Goal: Transaction & Acquisition: Download file/media

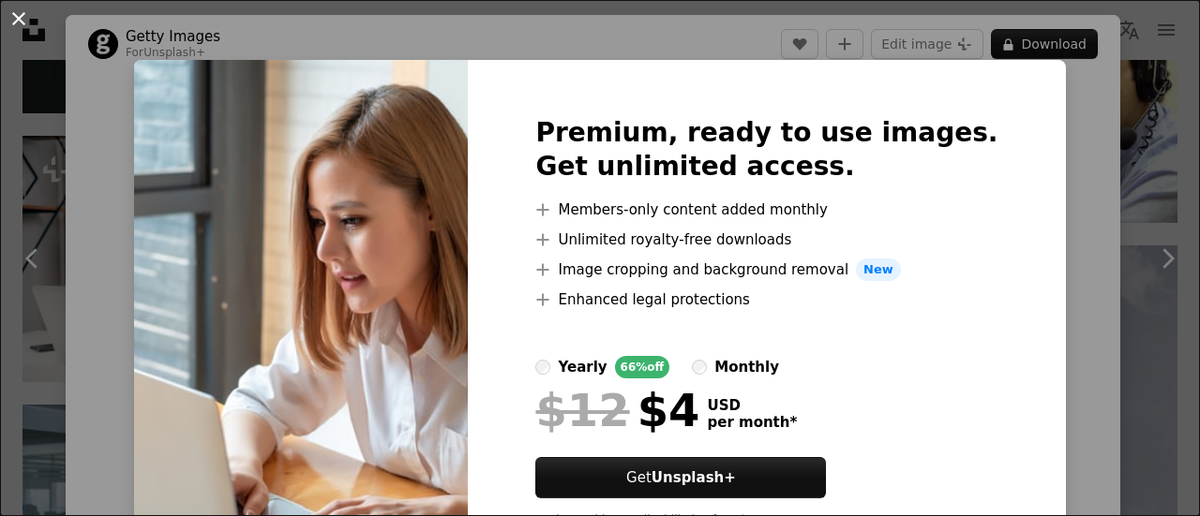
click at [27, 28] on button "An X shape" at bounding box center [18, 18] width 22 height 22
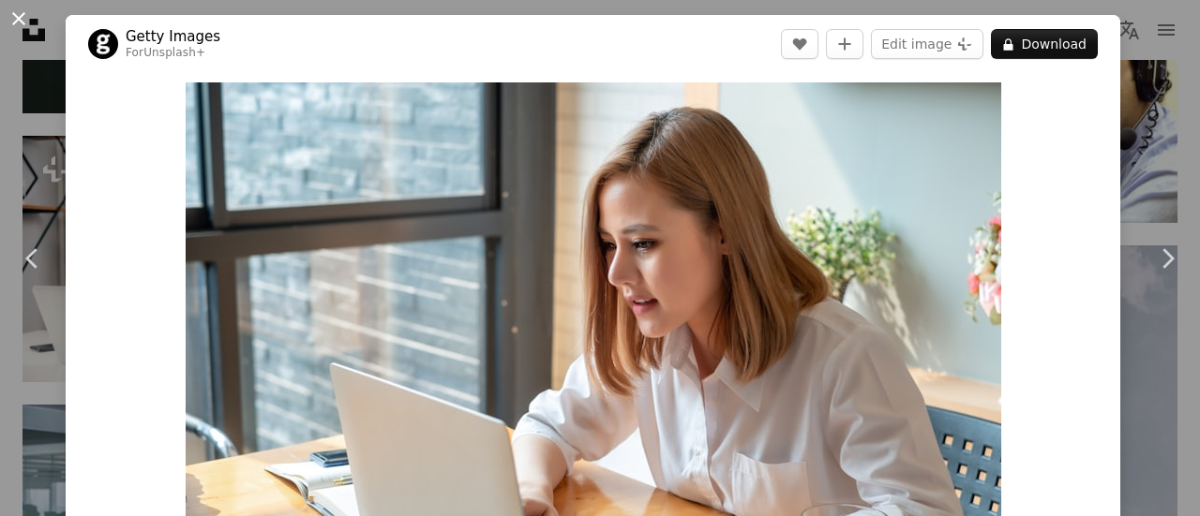
click at [16, 22] on button "An X shape" at bounding box center [18, 18] width 22 height 22
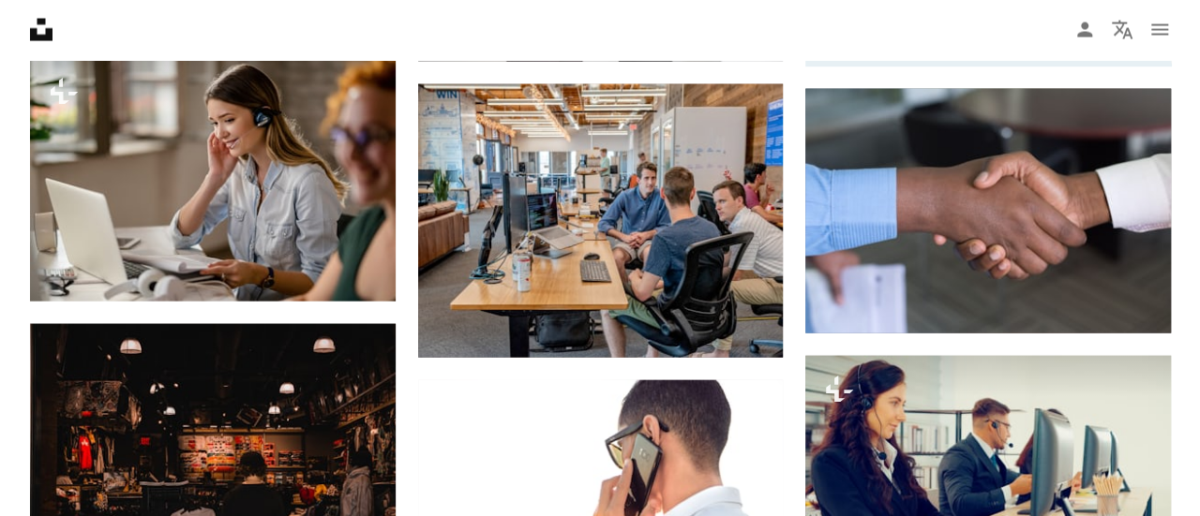
scroll to position [5647, 0]
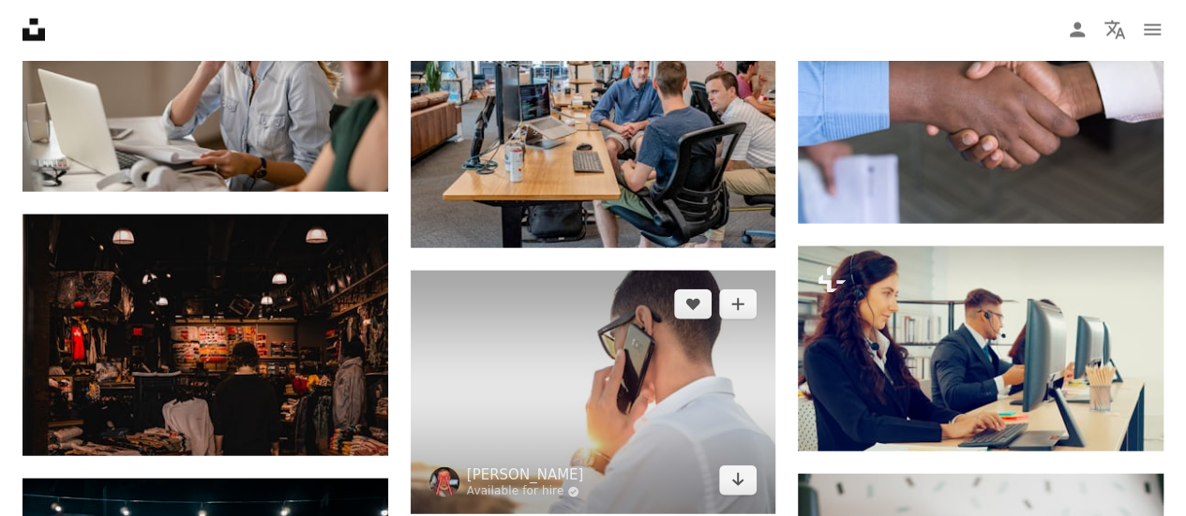
click at [511, 324] on img at bounding box center [594, 393] width 366 height 244
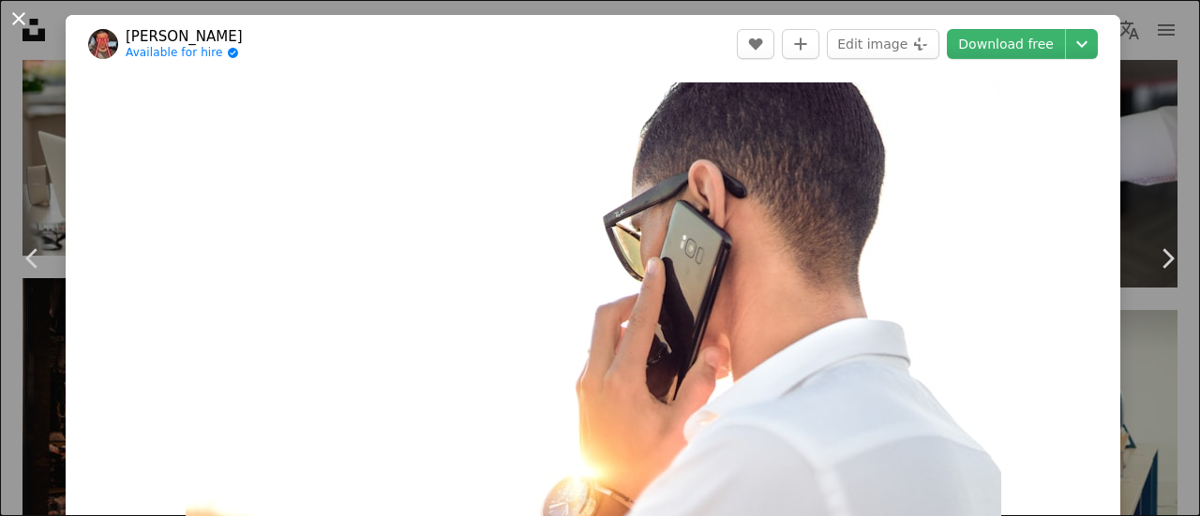
click at [20, 23] on button "An X shape" at bounding box center [18, 18] width 22 height 22
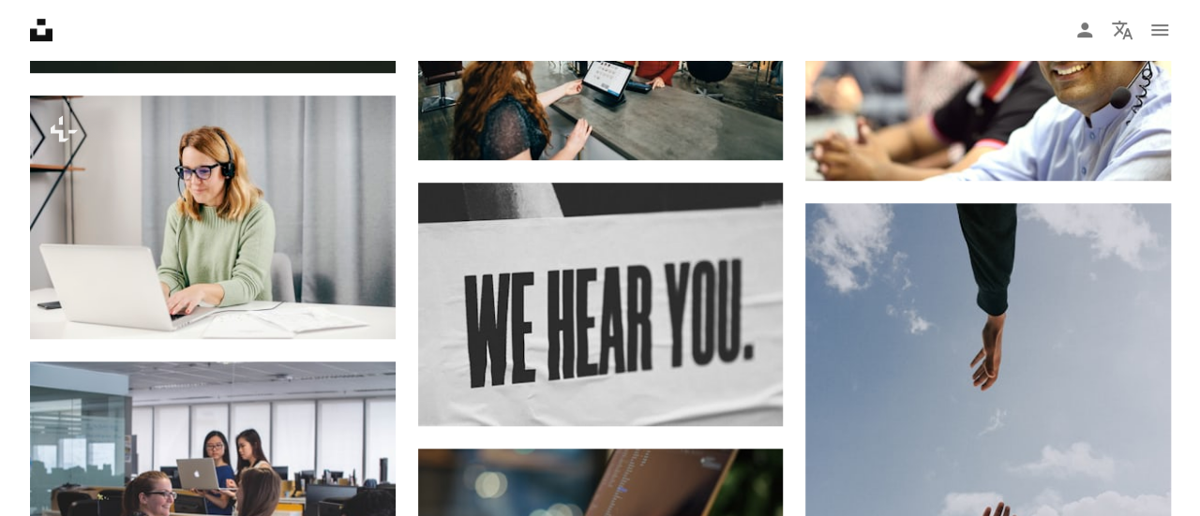
scroll to position [4148, 0]
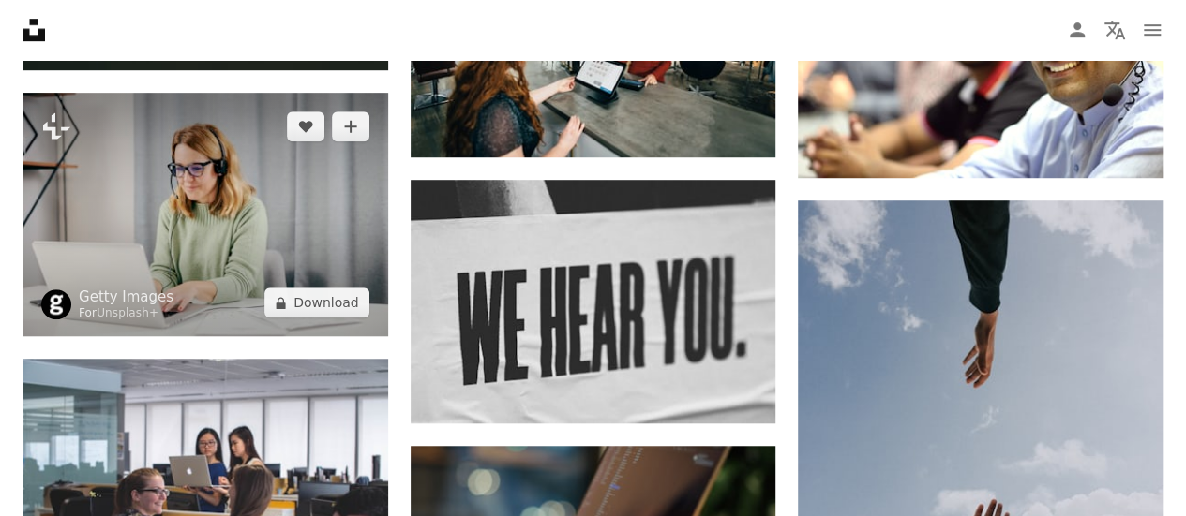
click at [262, 158] on img at bounding box center [205, 215] width 366 height 244
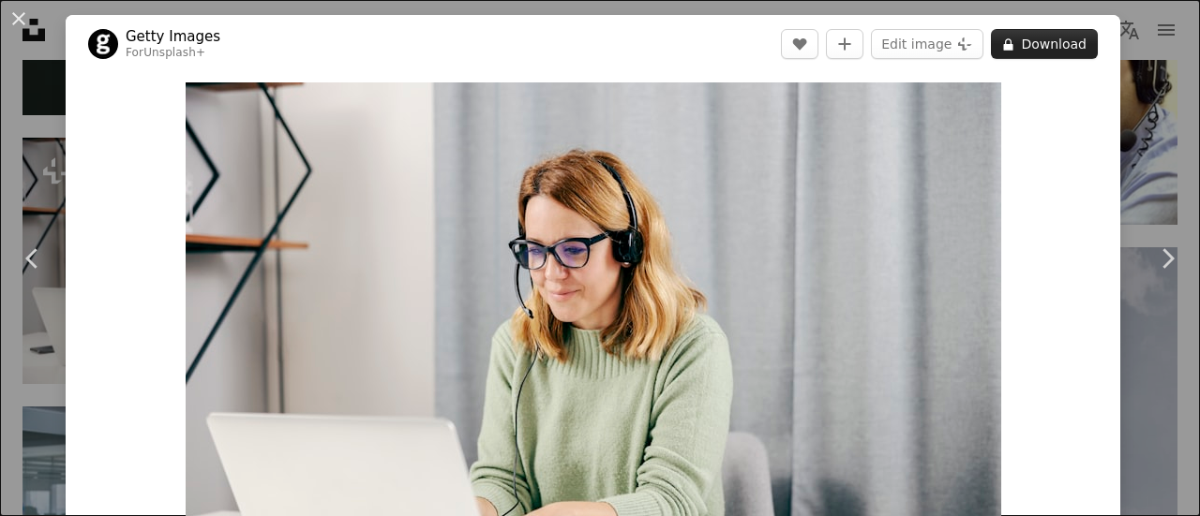
click at [1031, 34] on button "A lock Download" at bounding box center [1044, 44] width 107 height 30
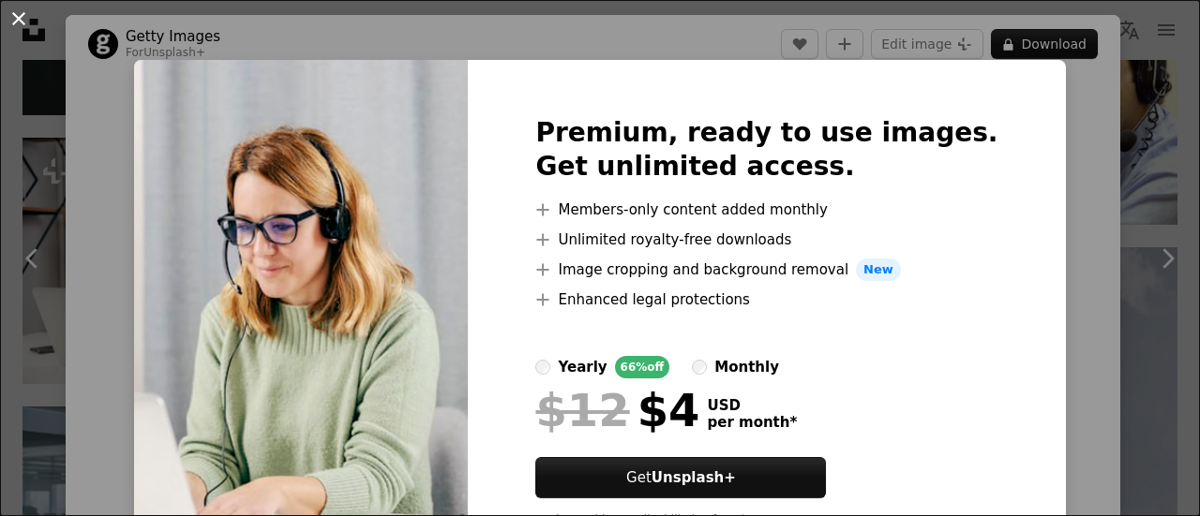
click at [10, 15] on button "An X shape" at bounding box center [18, 18] width 22 height 22
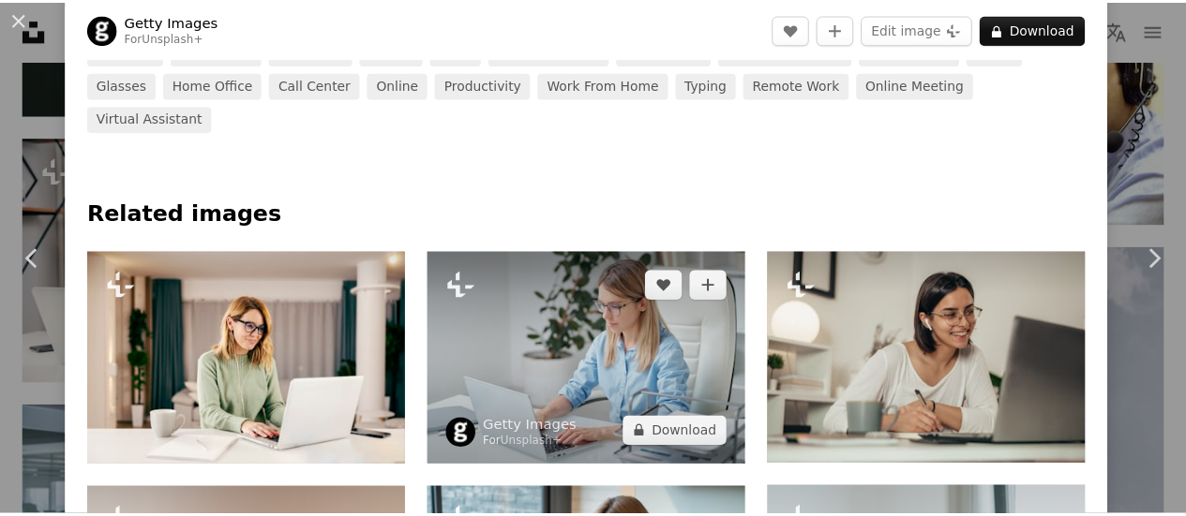
scroll to position [611, 0]
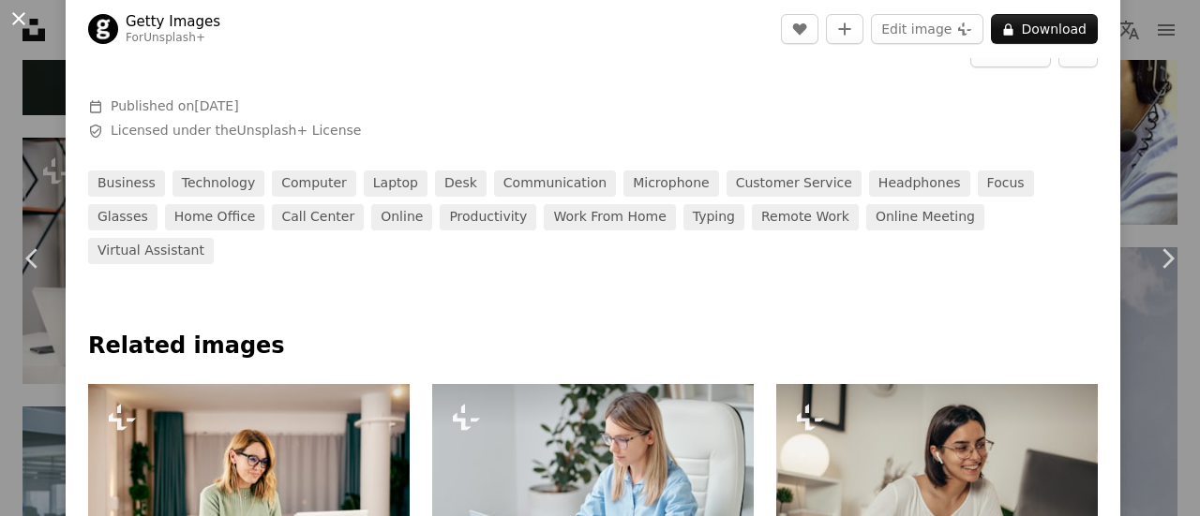
click at [23, 17] on button "An X shape" at bounding box center [18, 18] width 22 height 22
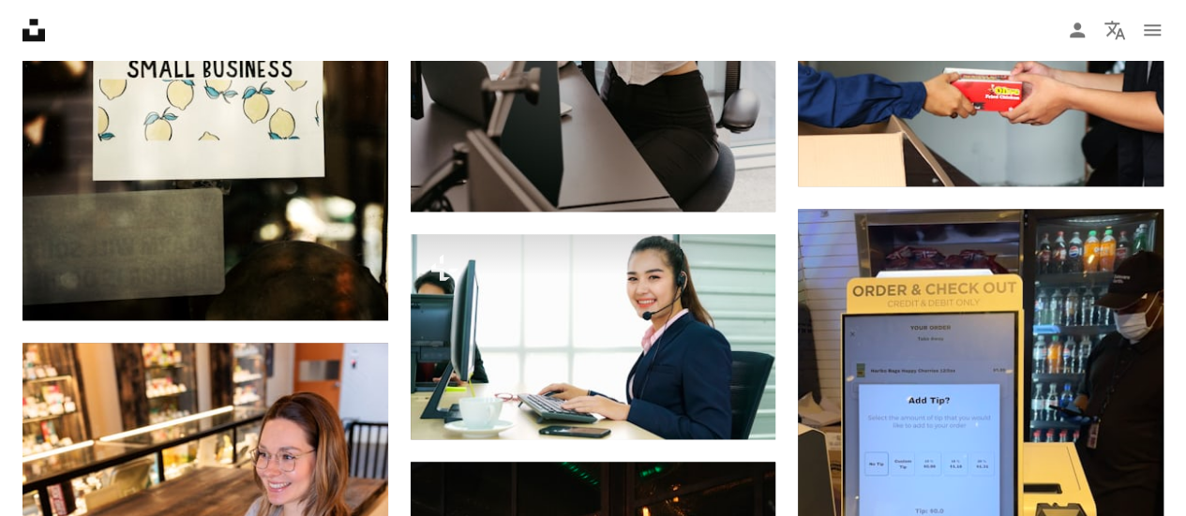
scroll to position [8150, 0]
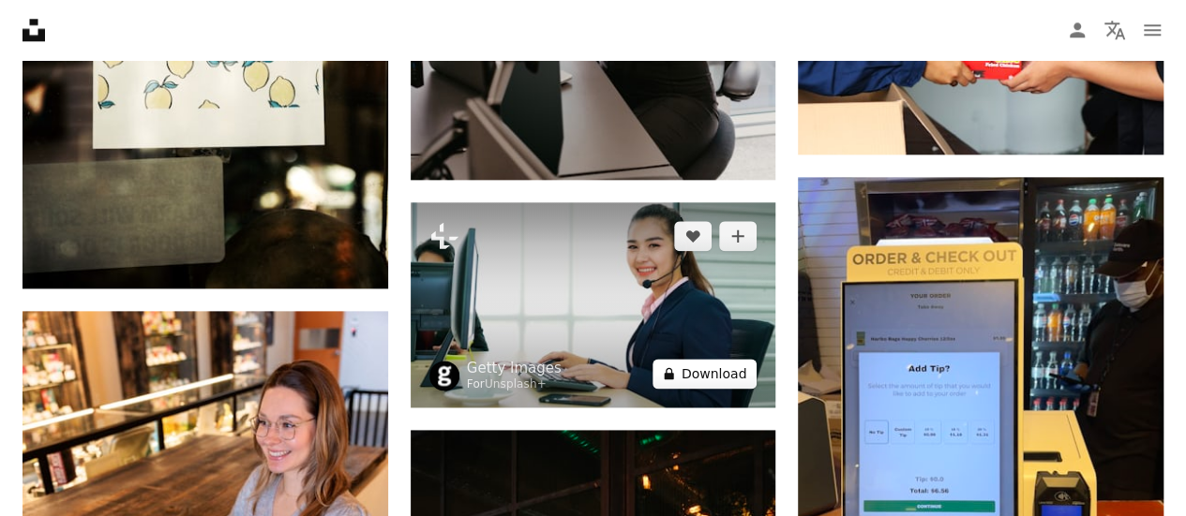
click at [703, 362] on button "A lock Download" at bounding box center [704, 374] width 105 height 30
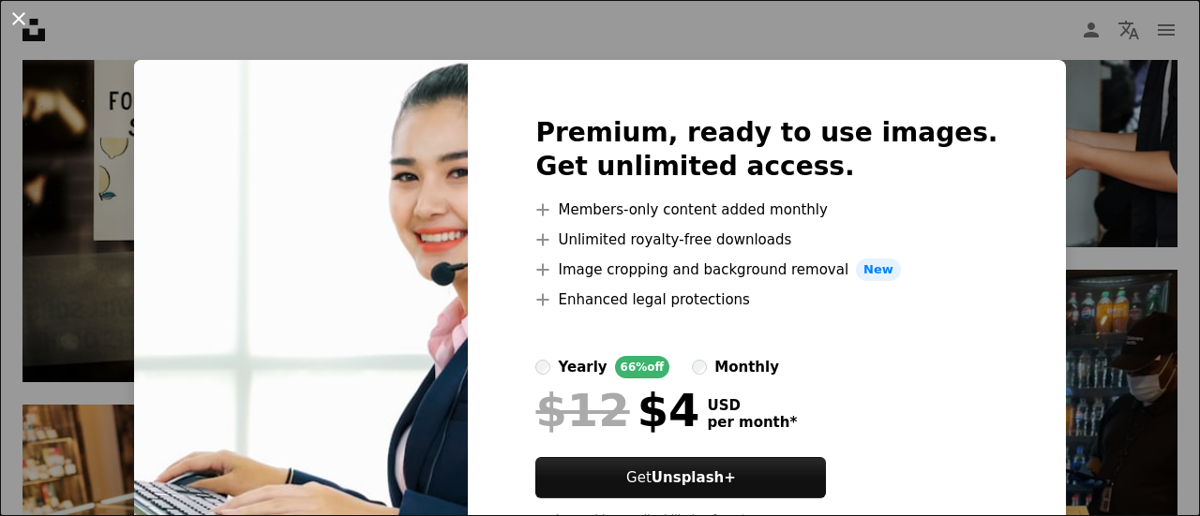
click at [11, 22] on button "An X shape" at bounding box center [18, 18] width 22 height 22
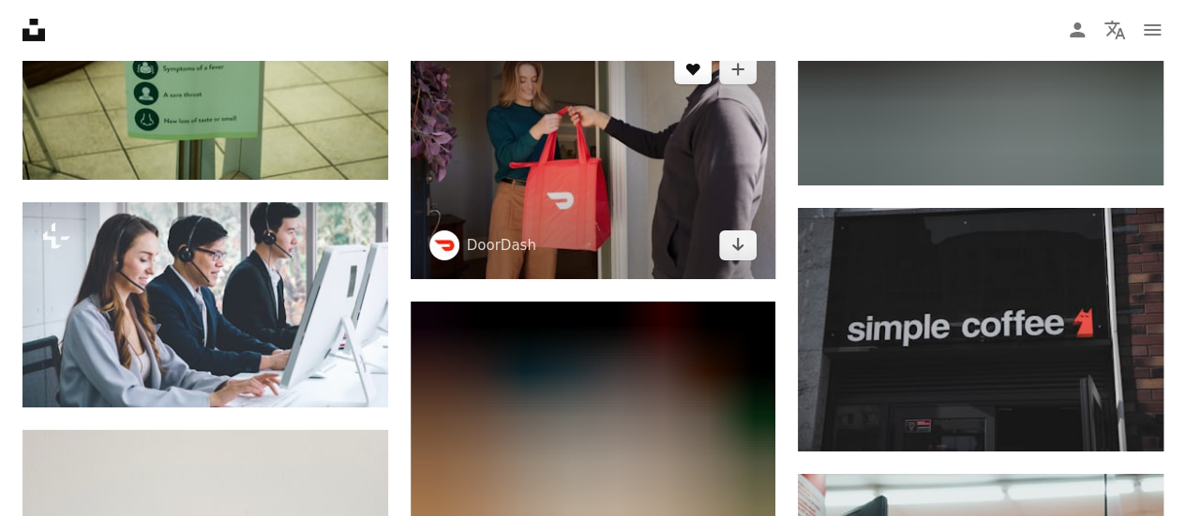
scroll to position [10505, 0]
